Goal: Transaction & Acquisition: Purchase product/service

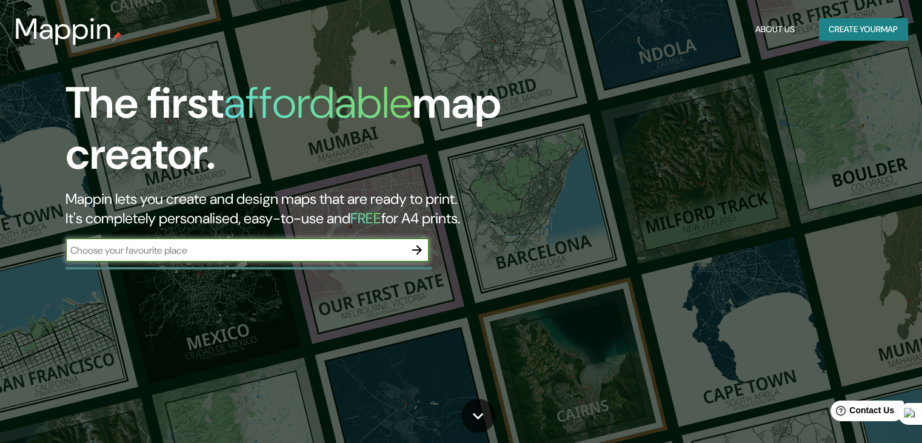
click at [167, 248] on input "text" at bounding box center [235, 250] width 340 height 14
type input "[PERSON_NAME] carabaya 464"
click at [418, 252] on icon "button" at bounding box center [417, 250] width 10 height 10
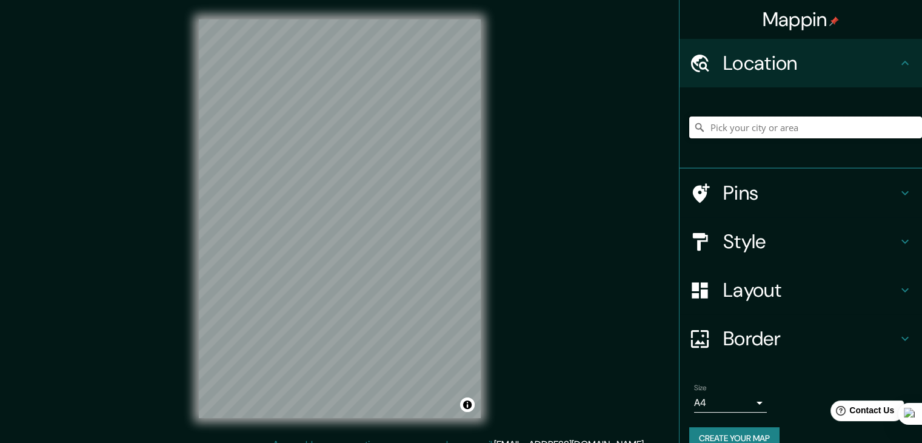
click at [808, 132] on input "Pick your city or area" at bounding box center [806, 127] width 233 height 22
paste input "[PERSON_NAME] carabaya 464"
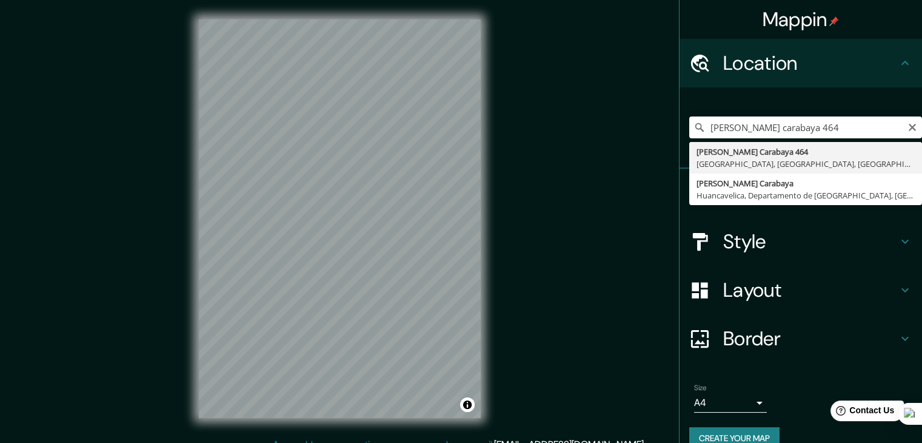
type input "[PERSON_NAME][STREET_ADDRESS]"
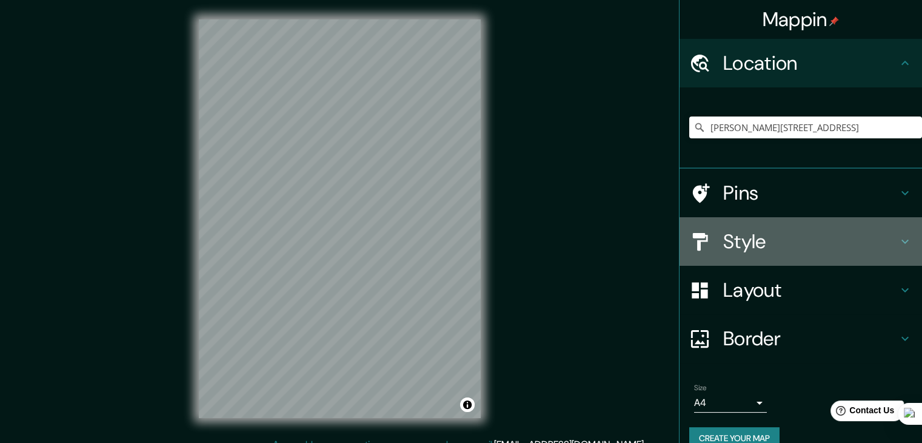
click at [816, 257] on div "Style" at bounding box center [801, 241] width 243 height 49
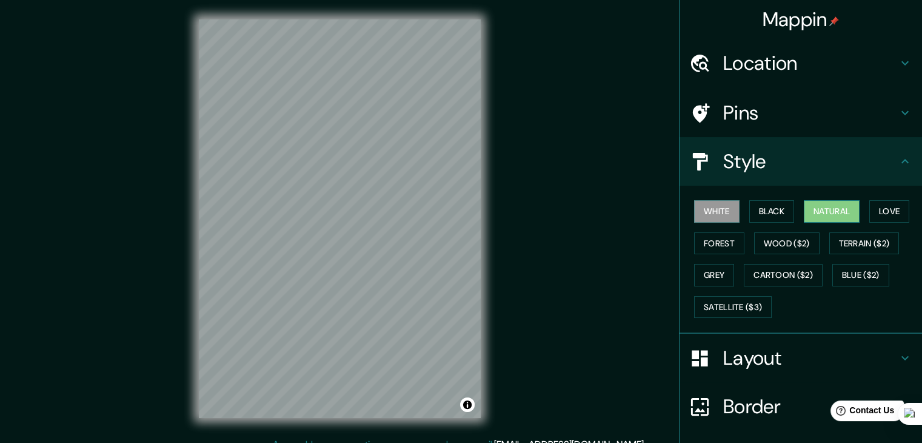
click at [830, 214] on button "Natural" at bounding box center [832, 211] width 56 height 22
click at [878, 206] on button "Love" at bounding box center [890, 211] width 40 height 22
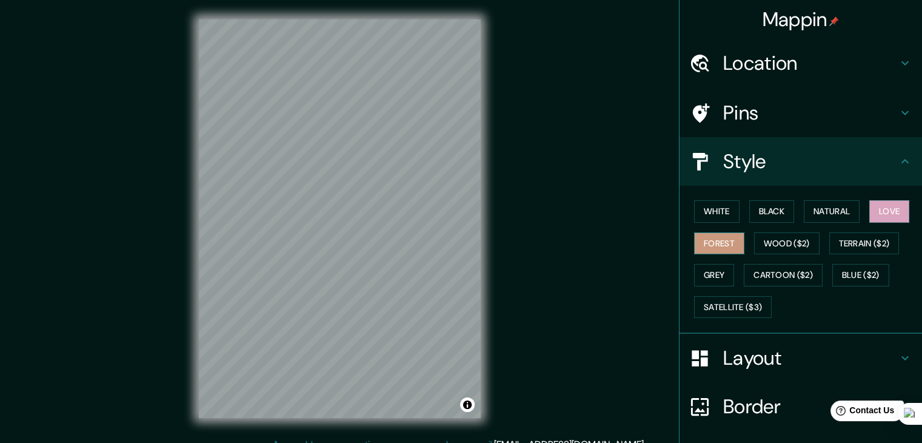
click at [710, 243] on button "Forest" at bounding box center [719, 243] width 50 height 22
click at [782, 246] on button "Wood ($2)" at bounding box center [786, 243] width 65 height 22
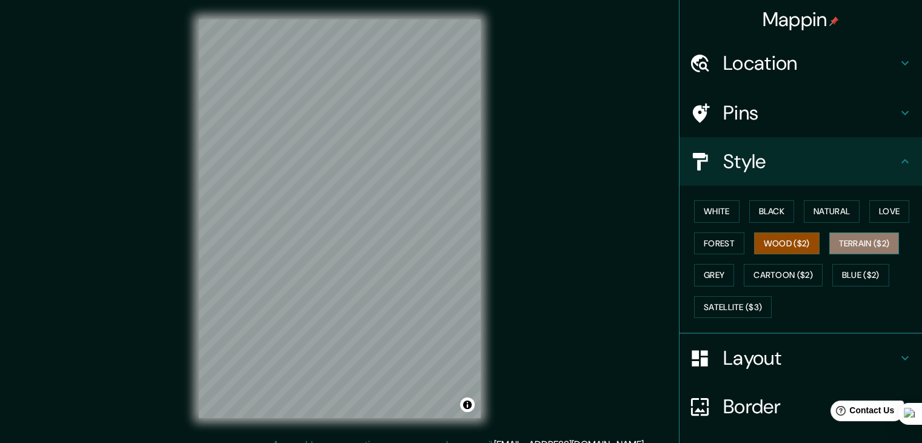
click at [859, 247] on button "Terrain ($2)" at bounding box center [865, 243] width 70 height 22
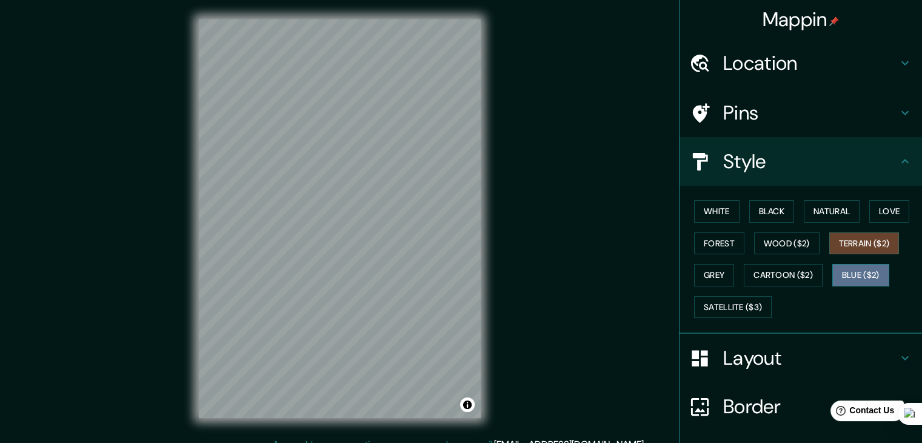
click at [844, 272] on button "Blue ($2)" at bounding box center [861, 275] width 57 height 22
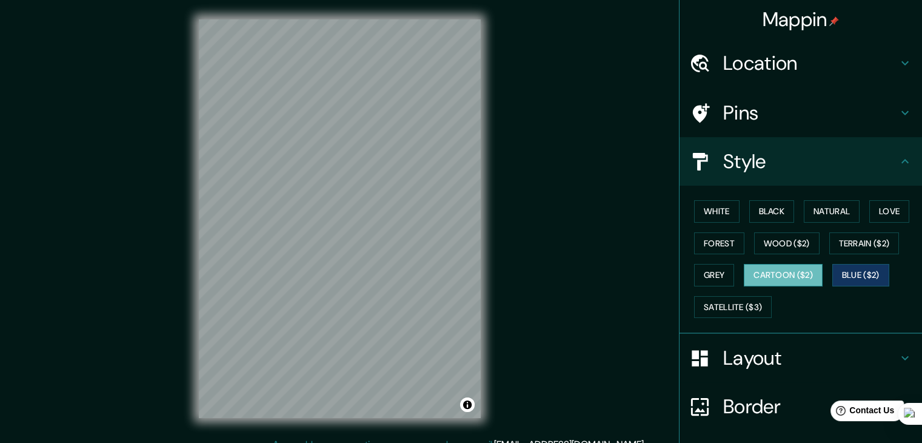
click at [781, 274] on button "Cartoon ($2)" at bounding box center [783, 275] width 79 height 22
click at [694, 276] on button "Grey" at bounding box center [714, 275] width 40 height 22
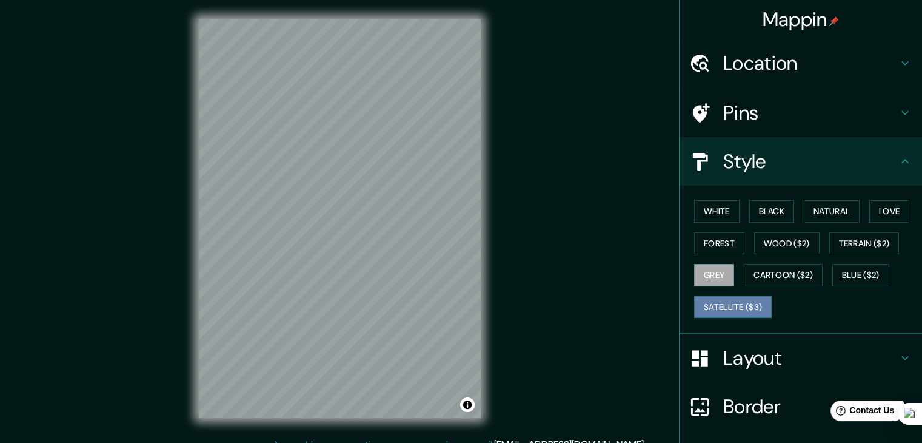
click at [709, 300] on button "Satellite ($3)" at bounding box center [733, 307] width 78 height 22
click at [787, 250] on button "Wood ($2)" at bounding box center [786, 243] width 65 height 22
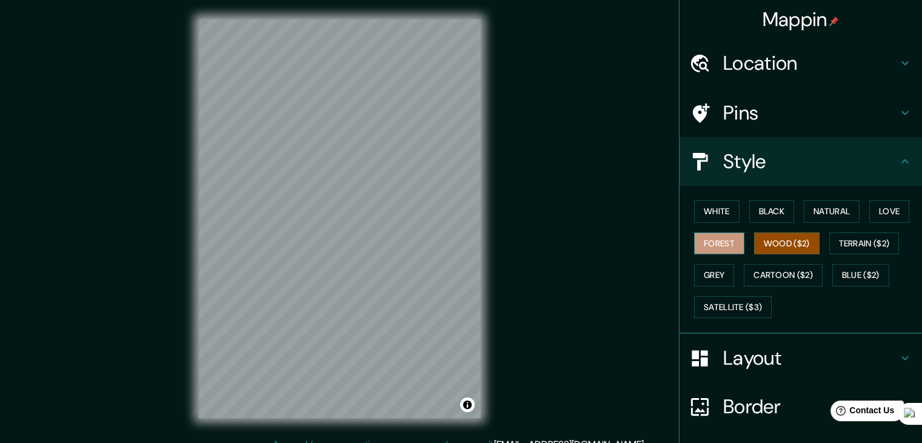
click at [720, 242] on button "Forest" at bounding box center [719, 243] width 50 height 22
click at [875, 215] on button "Love" at bounding box center [890, 211] width 40 height 22
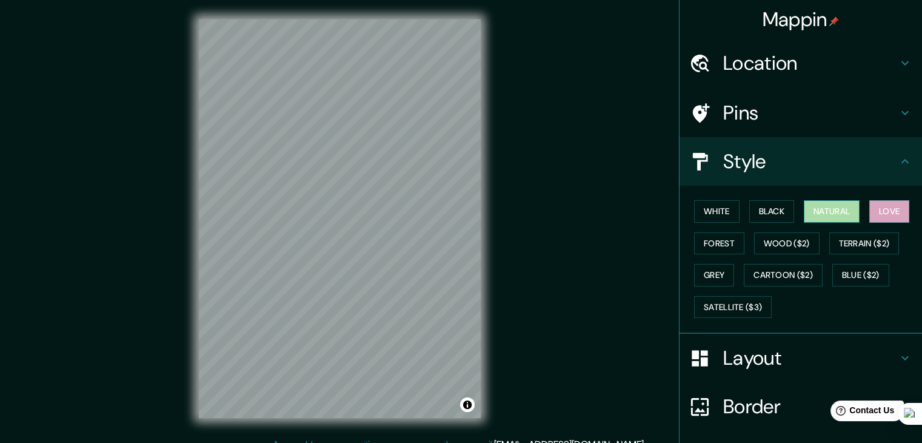
click at [820, 218] on button "Natural" at bounding box center [832, 211] width 56 height 22
click at [791, 215] on div "White Black Natural Love Forest Wood ($2) Terrain ($2) Grey Cartoon ($2) Blue (…" at bounding box center [806, 258] width 233 height 127
click at [856, 244] on button "Terrain ($2)" at bounding box center [865, 243] width 70 height 22
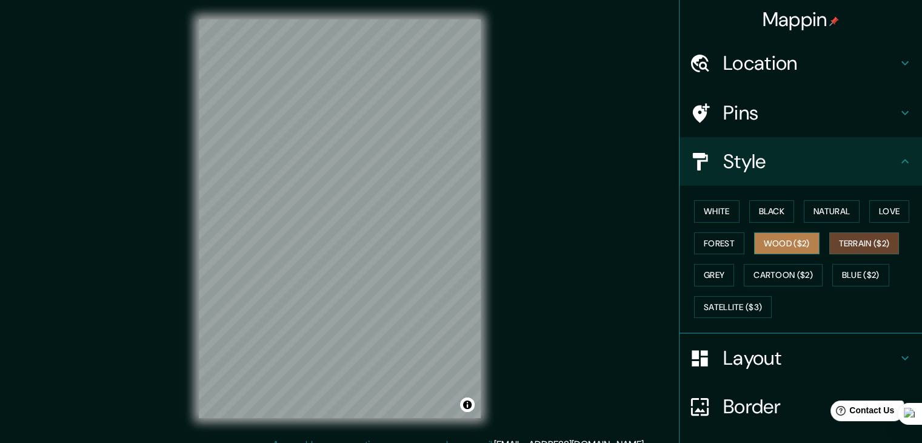
click at [795, 250] on button "Wood ($2)" at bounding box center [786, 243] width 65 height 22
click at [712, 275] on button "Grey" at bounding box center [714, 275] width 40 height 22
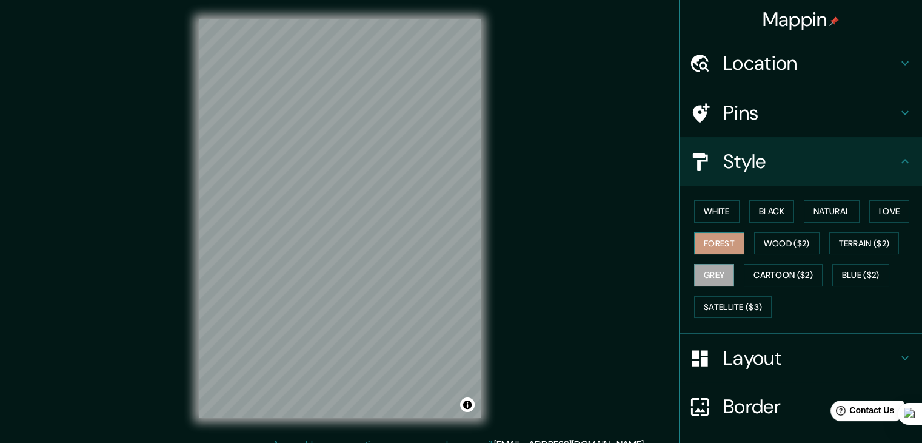
click at [705, 244] on button "Forest" at bounding box center [719, 243] width 50 height 22
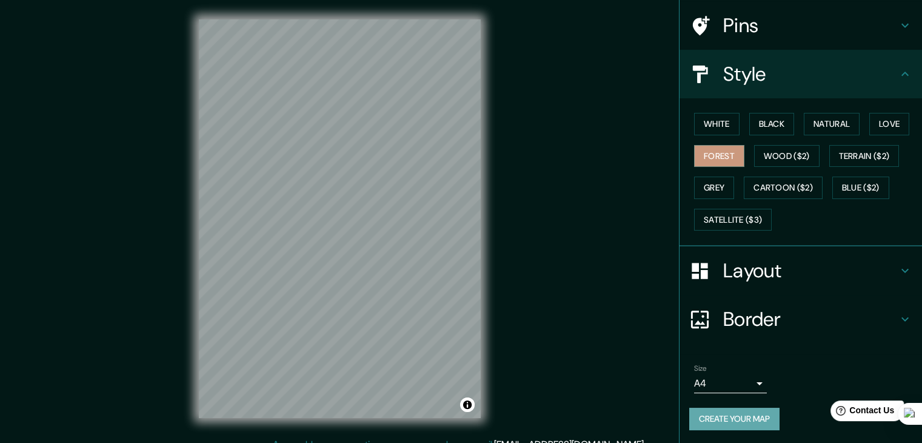
click at [723, 413] on button "Create your map" at bounding box center [735, 419] width 90 height 22
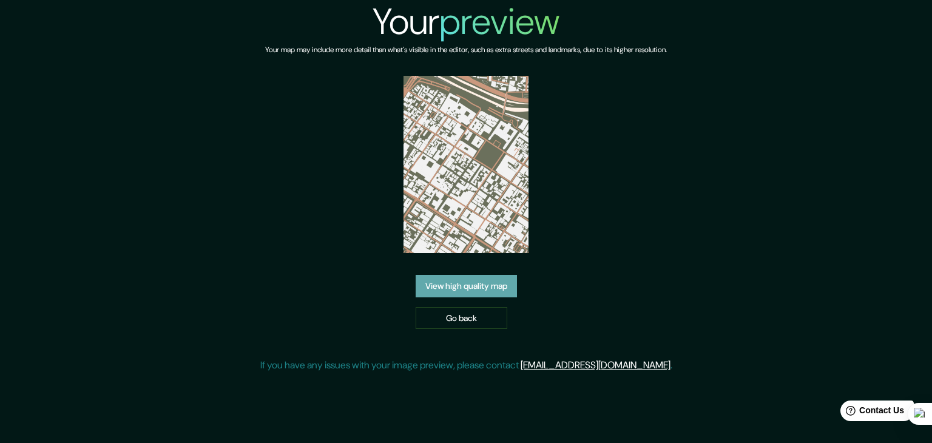
click at [471, 289] on link "View high quality map" at bounding box center [465, 286] width 101 height 22
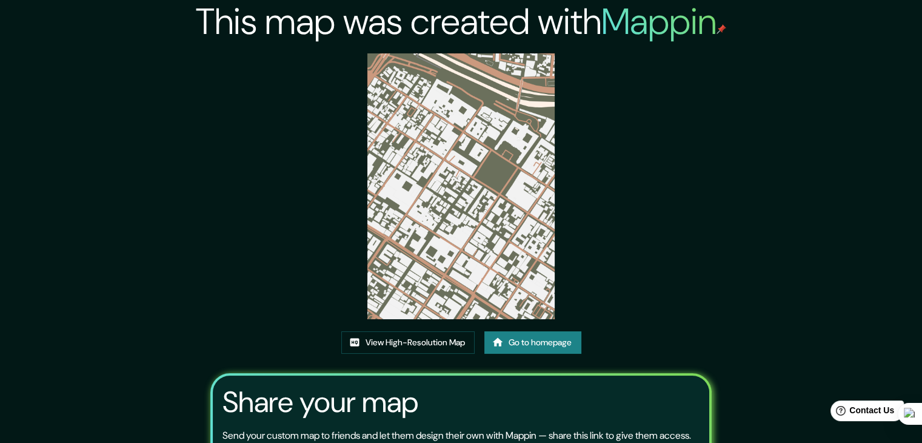
scroll to position [126, 0]
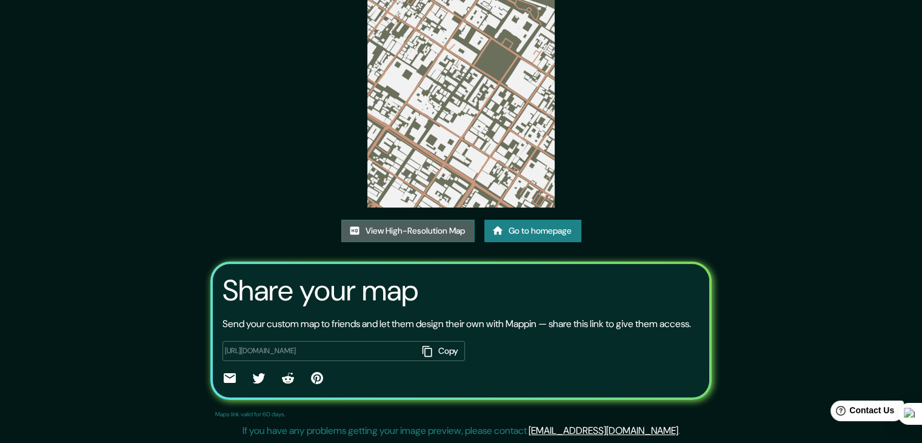
click at [413, 220] on link "View High-Resolution Map" at bounding box center [407, 231] width 133 height 22
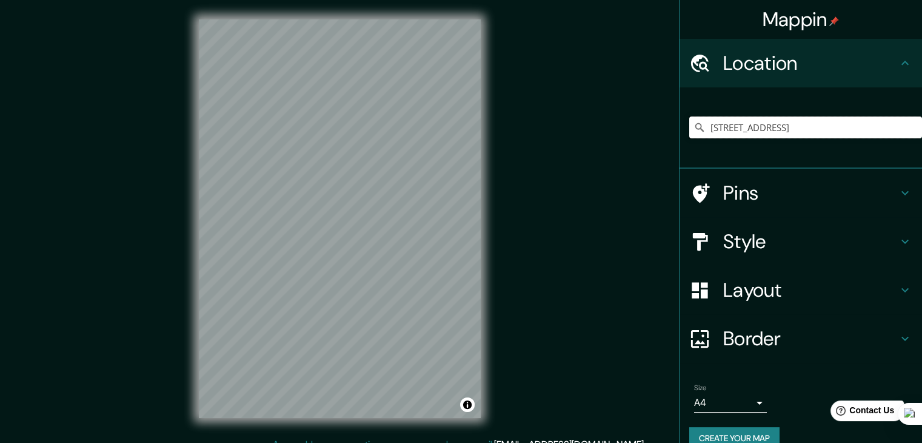
click at [825, 125] on input "[STREET_ADDRESS]" at bounding box center [806, 127] width 233 height 22
click at [887, 70] on h4 "Location" at bounding box center [811, 63] width 175 height 24
click at [759, 133] on input "[STREET_ADDRESS]" at bounding box center [806, 127] width 233 height 22
click at [764, 132] on input "[STREET_ADDRESS]" at bounding box center [806, 127] width 233 height 22
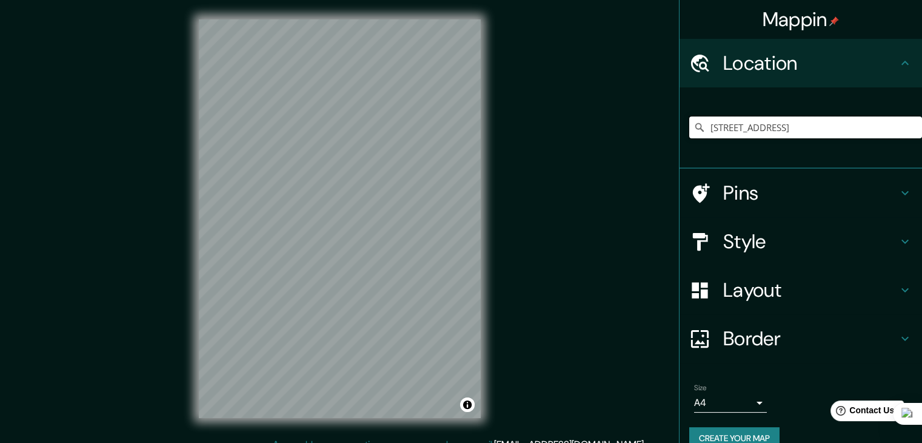
click at [764, 132] on input "[STREET_ADDRESS]" at bounding box center [806, 127] width 233 height 22
type input "[GEOGRAPHIC_DATA]"
click at [779, 243] on h4 "Style" at bounding box center [811, 241] width 175 height 24
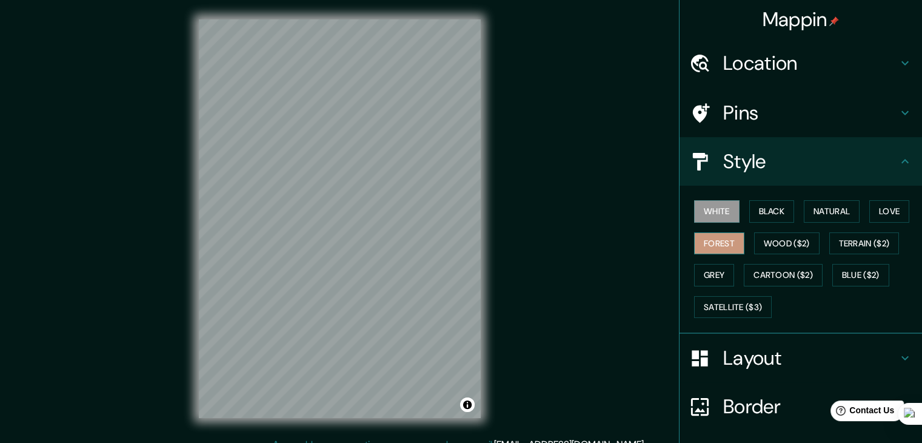
click at [694, 240] on button "Forest" at bounding box center [719, 243] width 50 height 22
click at [767, 215] on button "Black" at bounding box center [772, 211] width 45 height 22
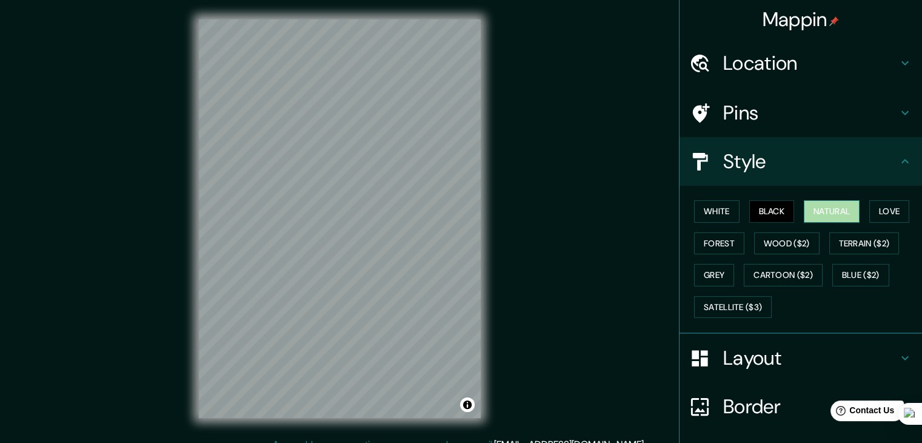
click at [819, 207] on button "Natural" at bounding box center [832, 211] width 56 height 22
click at [872, 209] on button "Love" at bounding box center [890, 211] width 40 height 22
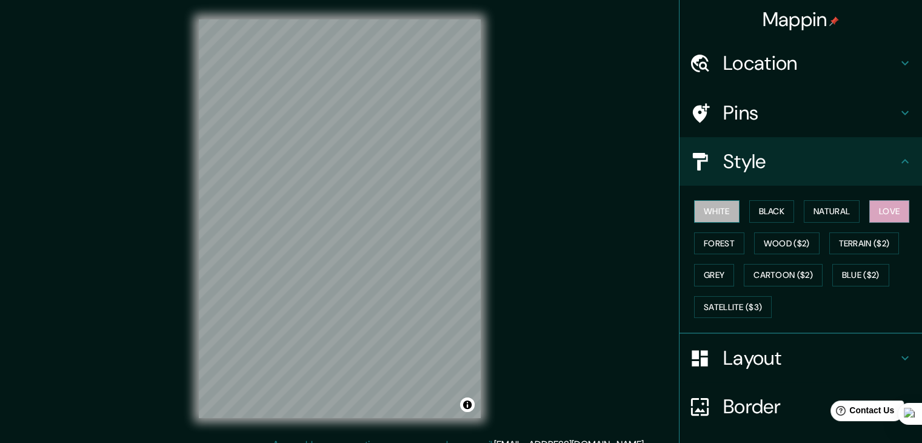
click at [717, 217] on button "White" at bounding box center [716, 211] width 45 height 22
click at [750, 228] on div "White Black Natural Love Forest Wood ($2) Terrain ($2) Grey Cartoon ($2) Blue (…" at bounding box center [806, 258] width 233 height 127
click at [764, 248] on button "Wood ($2)" at bounding box center [786, 243] width 65 height 22
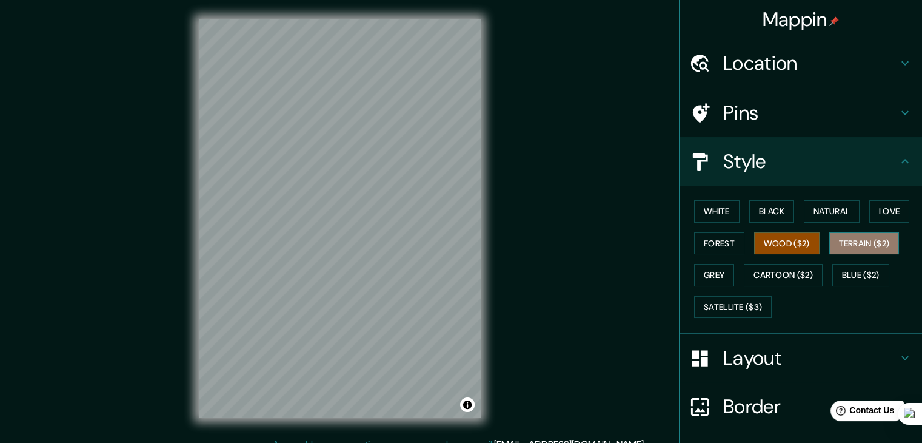
click at [851, 250] on button "Terrain ($2)" at bounding box center [865, 243] width 70 height 22
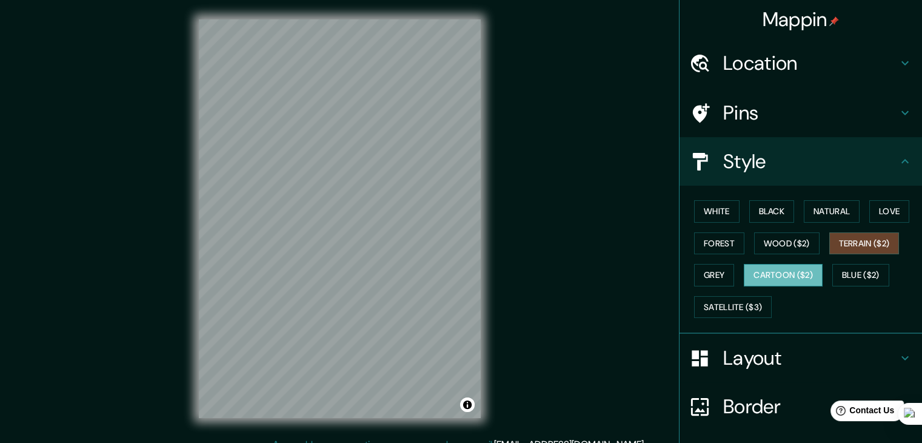
click at [784, 275] on button "Cartoon ($2)" at bounding box center [783, 275] width 79 height 22
click at [699, 270] on button "Grey" at bounding box center [714, 275] width 40 height 22
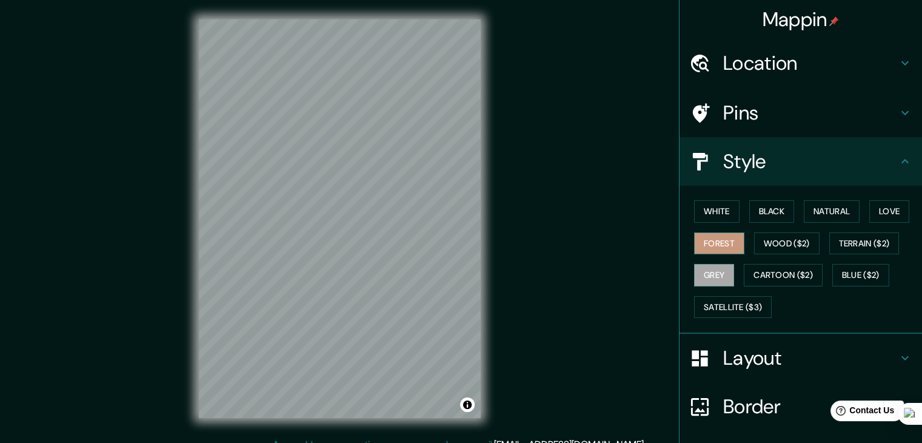
click at [702, 243] on button "Forest" at bounding box center [719, 243] width 50 height 22
click at [750, 213] on button "Black" at bounding box center [772, 211] width 45 height 22
click at [712, 209] on button "White" at bounding box center [716, 211] width 45 height 22
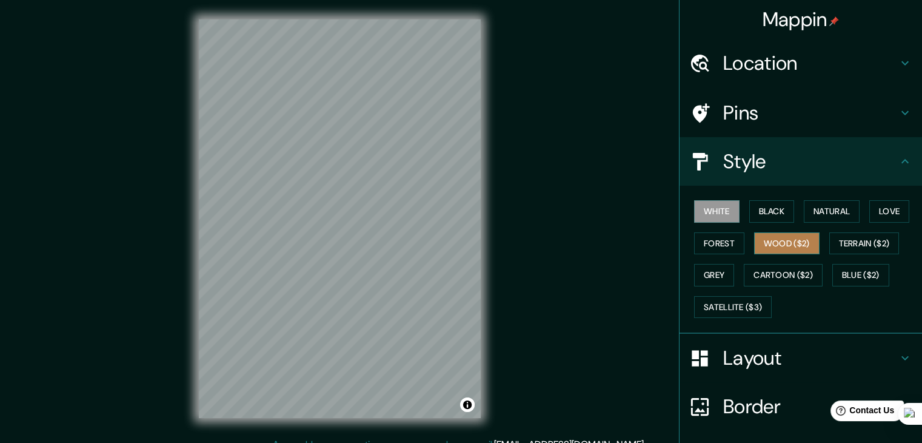
click at [787, 241] on button "Wood ($2)" at bounding box center [786, 243] width 65 height 22
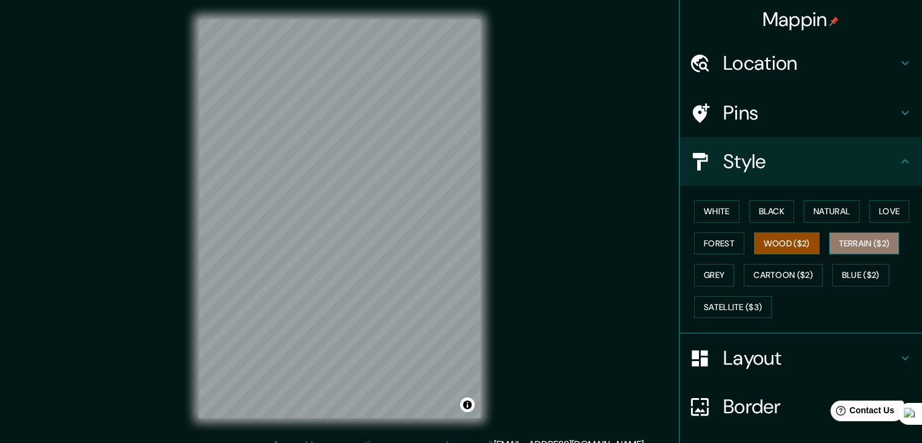
click at [842, 241] on button "Terrain ($2)" at bounding box center [865, 243] width 70 height 22
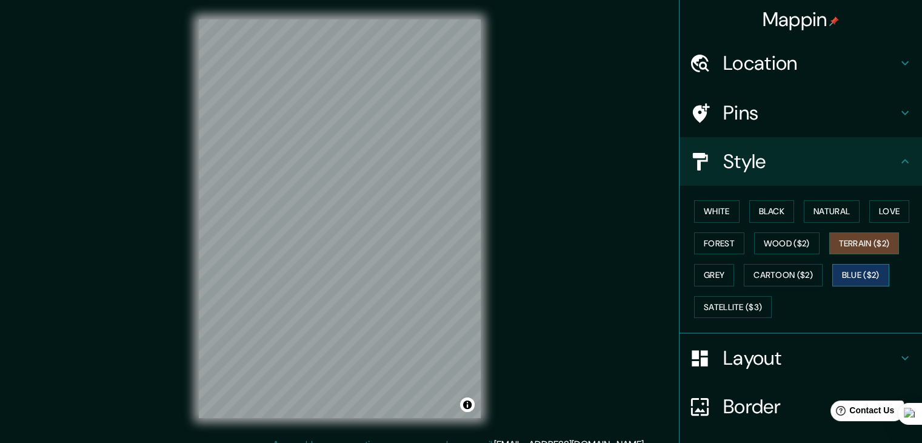
click at [839, 277] on button "Blue ($2)" at bounding box center [861, 275] width 57 height 22
click at [781, 270] on button "Cartoon ($2)" at bounding box center [783, 275] width 79 height 22
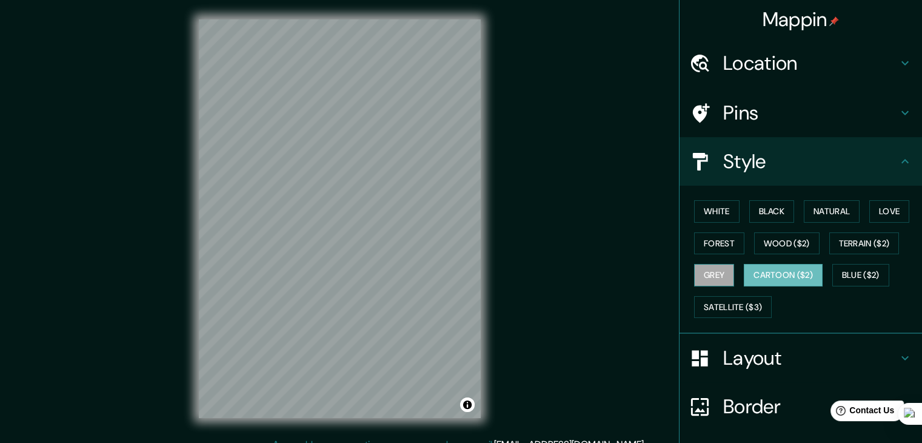
click at [716, 270] on button "Grey" at bounding box center [714, 275] width 40 height 22
click at [739, 301] on button "Satellite ($3)" at bounding box center [733, 307] width 78 height 22
